Goal: Task Accomplishment & Management: Manage account settings

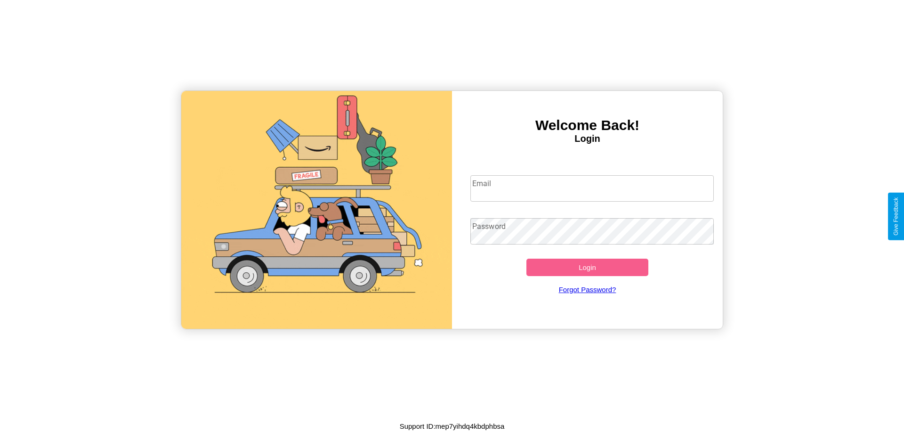
click at [592, 188] on input "Email" at bounding box center [592, 188] width 244 height 26
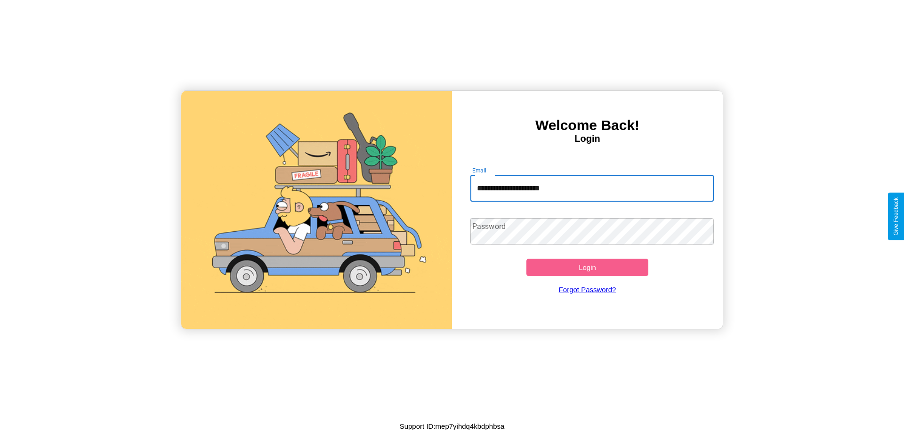
type input "**********"
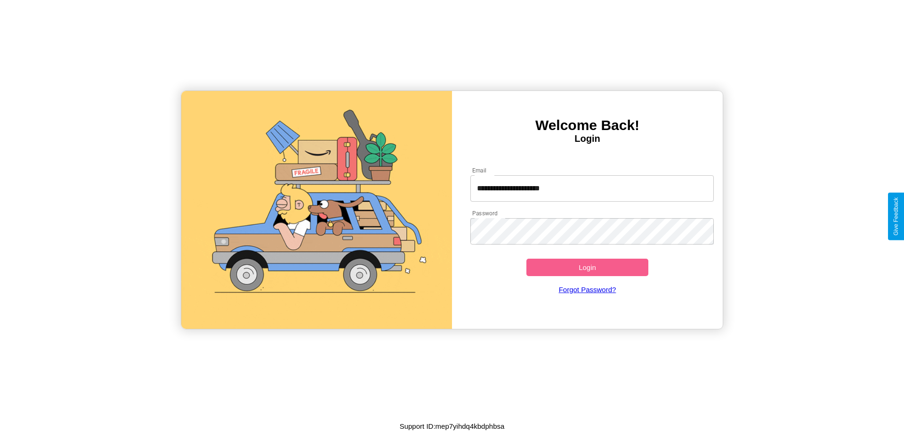
click at [587, 267] on button "Login" at bounding box center [587, 266] width 122 height 17
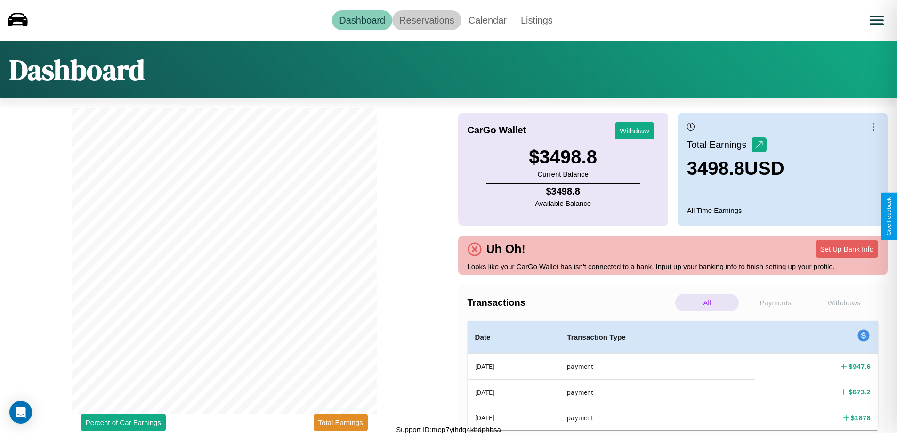
click at [426, 20] on link "Reservations" at bounding box center [426, 20] width 69 height 20
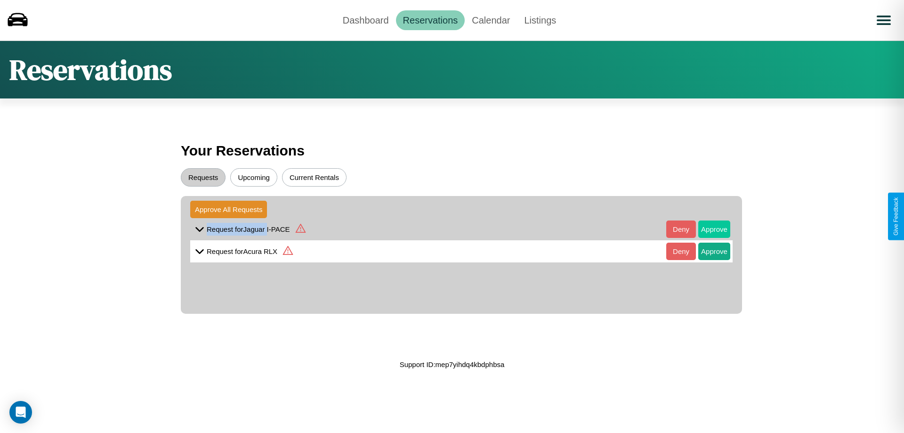
click at [707, 229] on button "Approve" at bounding box center [714, 228] width 32 height 17
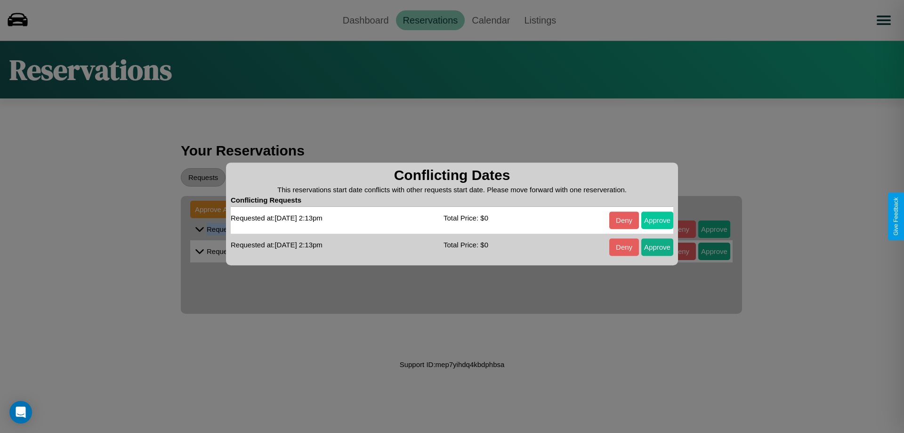
click at [657, 220] on button "Approve" at bounding box center [657, 219] width 32 height 17
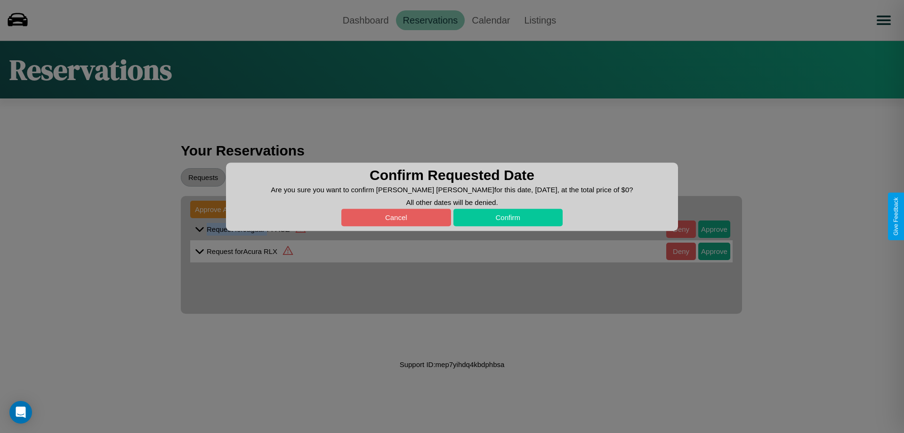
click at [507, 217] on button "Confirm" at bounding box center [508, 217] width 110 height 17
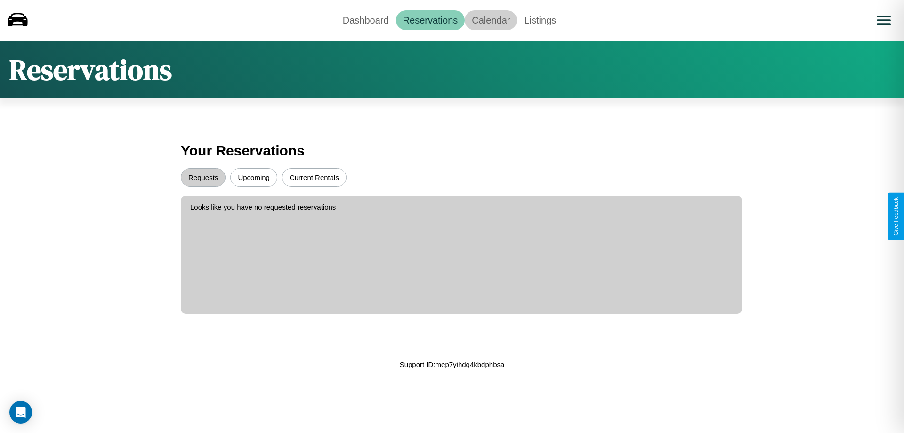
click at [491, 20] on link "Calendar" at bounding box center [491, 20] width 52 height 20
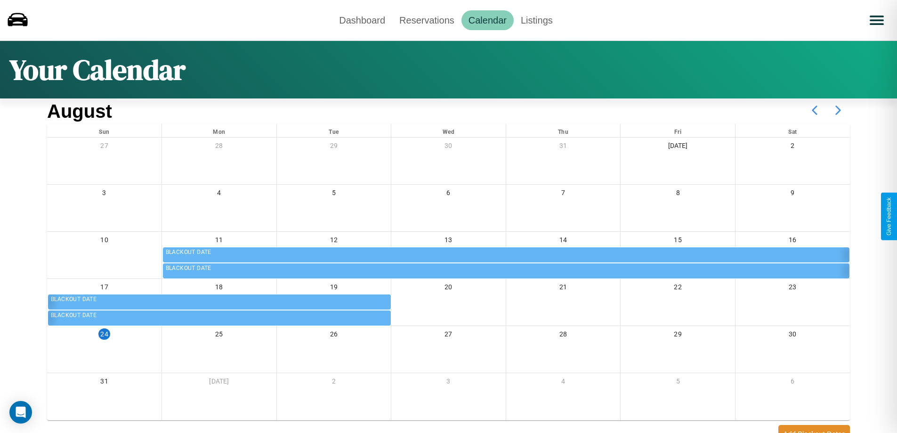
click at [838, 110] on icon at bounding box center [838, 110] width 24 height 24
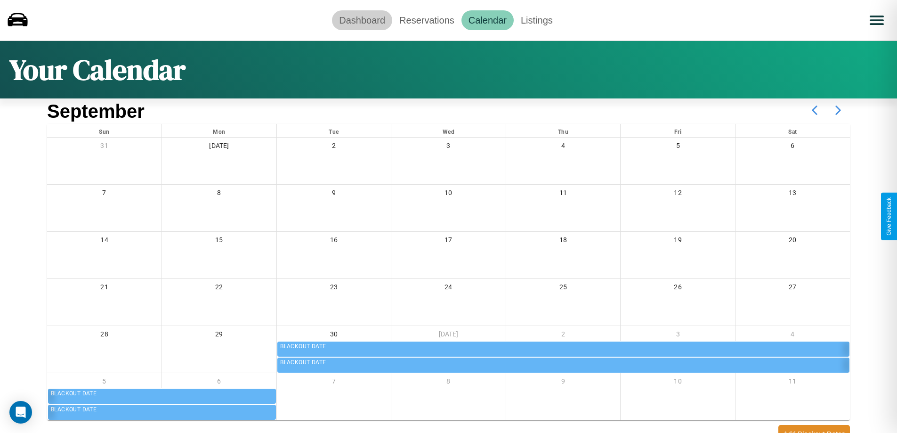
click at [362, 20] on link "Dashboard" at bounding box center [362, 20] width 60 height 20
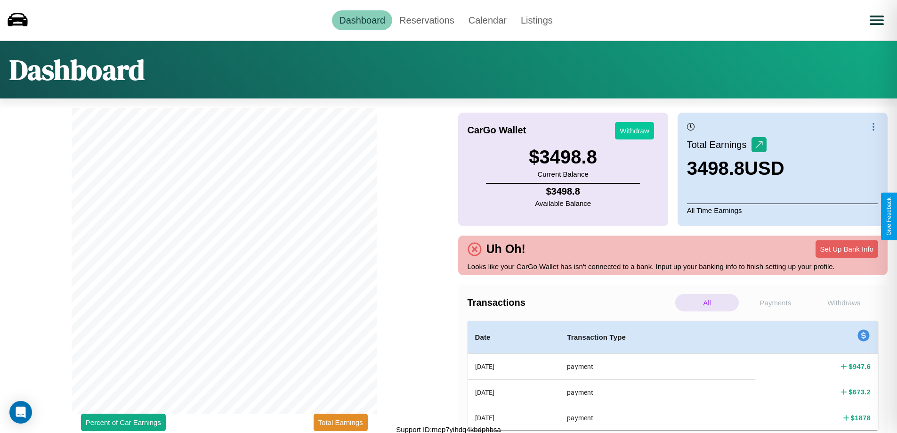
click at [634, 130] on button "Withdraw" at bounding box center [634, 130] width 39 height 17
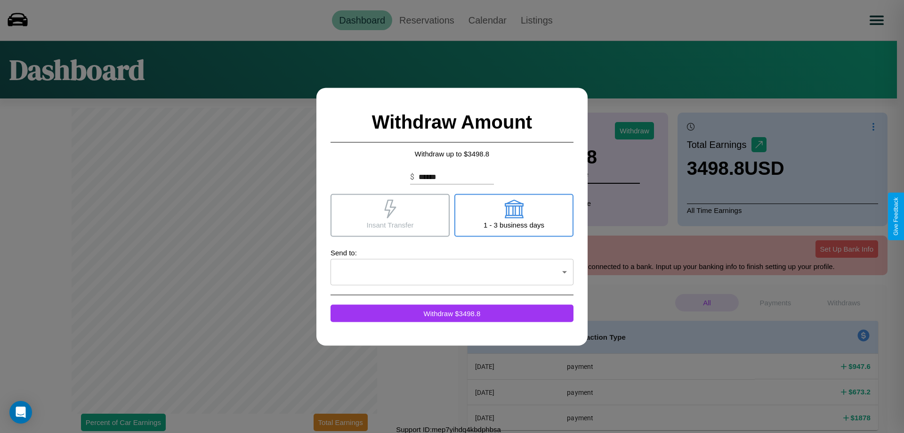
click at [514, 215] on icon at bounding box center [513, 208] width 19 height 19
click at [390, 215] on icon at bounding box center [390, 208] width 12 height 19
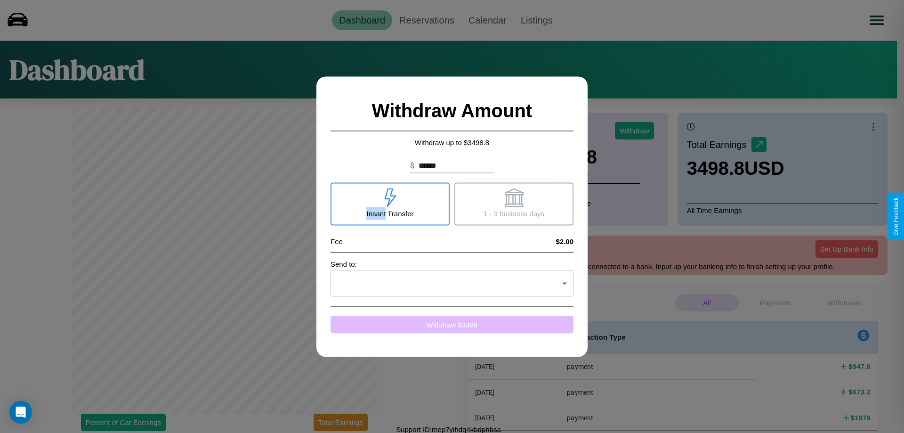
click at [452, 324] on button "Withdraw $ 3496" at bounding box center [451, 323] width 243 height 17
